Goal: Task Accomplishment & Management: Complete application form

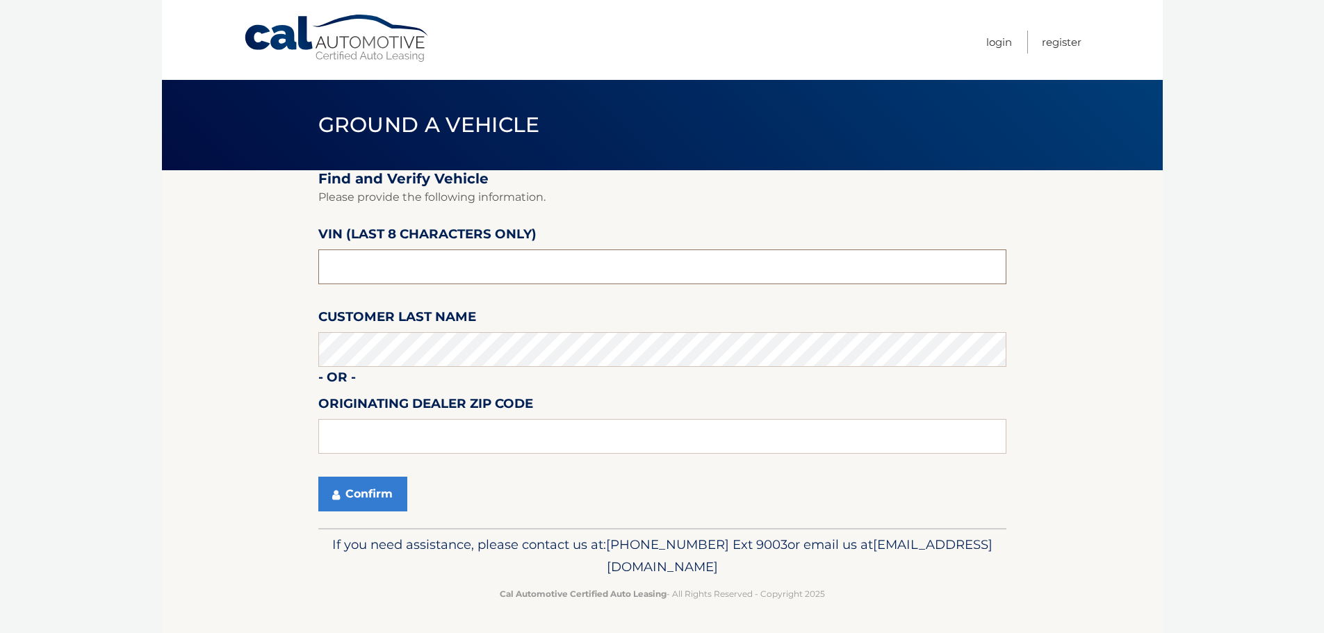
click at [422, 260] on input "text" at bounding box center [662, 267] width 688 height 35
type input "MM087631"
click at [370, 490] on button "Confirm" at bounding box center [362, 494] width 89 height 35
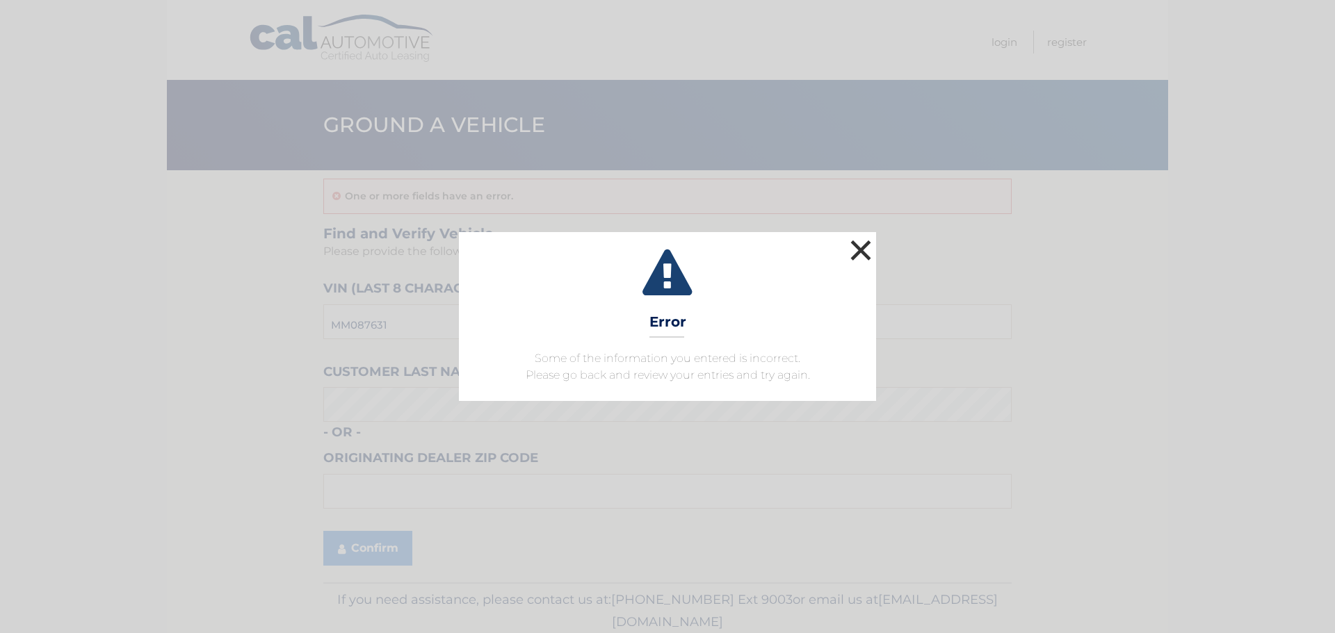
click at [857, 250] on button "×" at bounding box center [861, 250] width 28 height 28
